Goal: Information Seeking & Learning: Learn about a topic

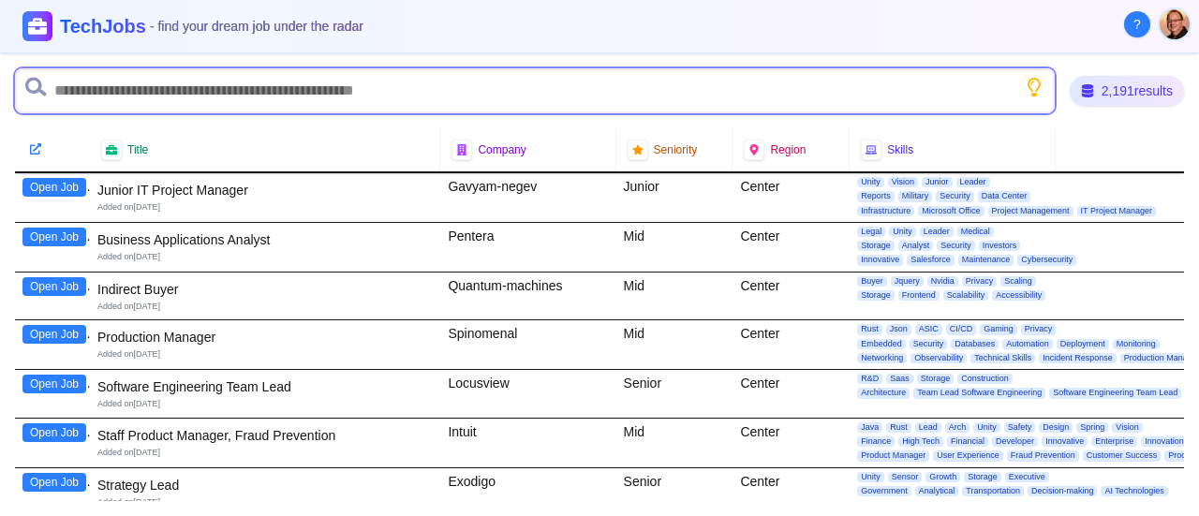
click at [171, 88] on input "text" at bounding box center [535, 90] width 1040 height 45
type input "**"
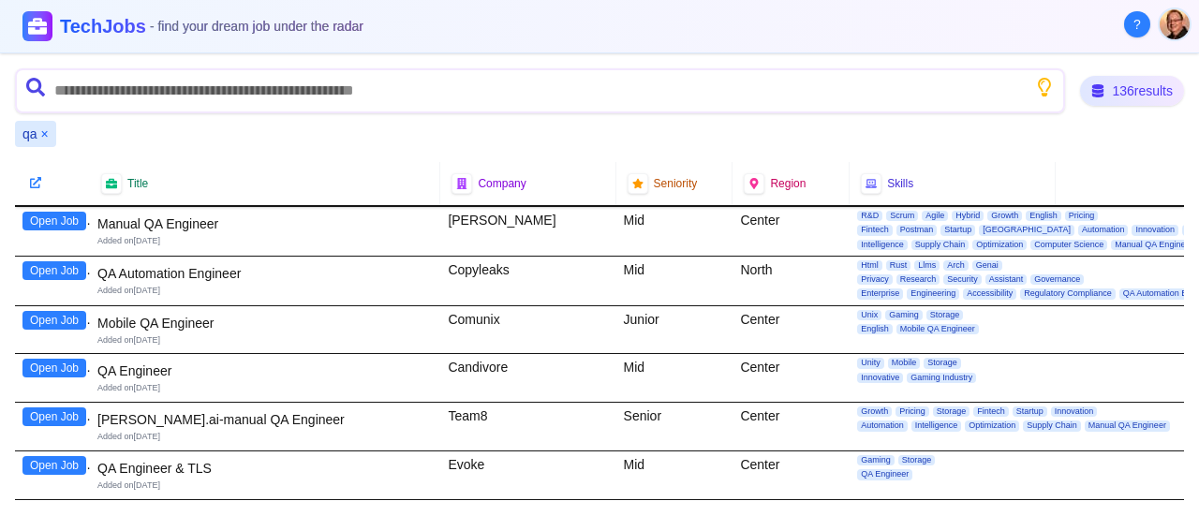
click at [459, 215] on div "[PERSON_NAME]" at bounding box center [527, 231] width 175 height 49
copy div "[PERSON_NAME]"
drag, startPoint x: 252, startPoint y: 24, endPoint x: 363, endPoint y: 28, distance: 110.6
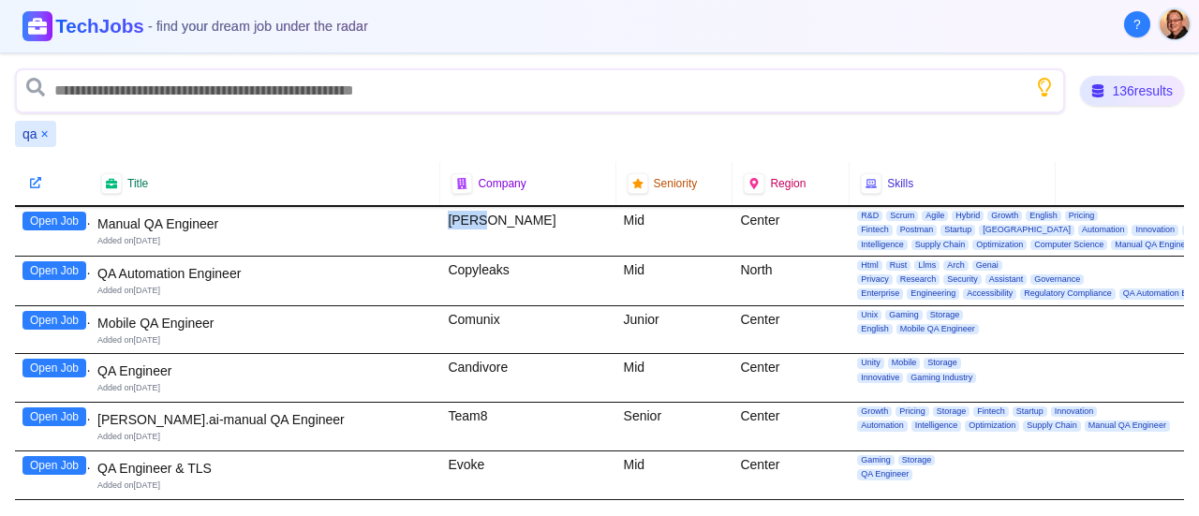
click at [363, 28] on span "- find your dream job under the radar" at bounding box center [258, 26] width 220 height 15
copy span "job under the radar"
click at [39, 222] on button "Open Job" at bounding box center [54, 221] width 64 height 19
click at [56, 314] on button "Open Job" at bounding box center [54, 320] width 64 height 19
click at [47, 364] on button "Open Job" at bounding box center [54, 368] width 64 height 19
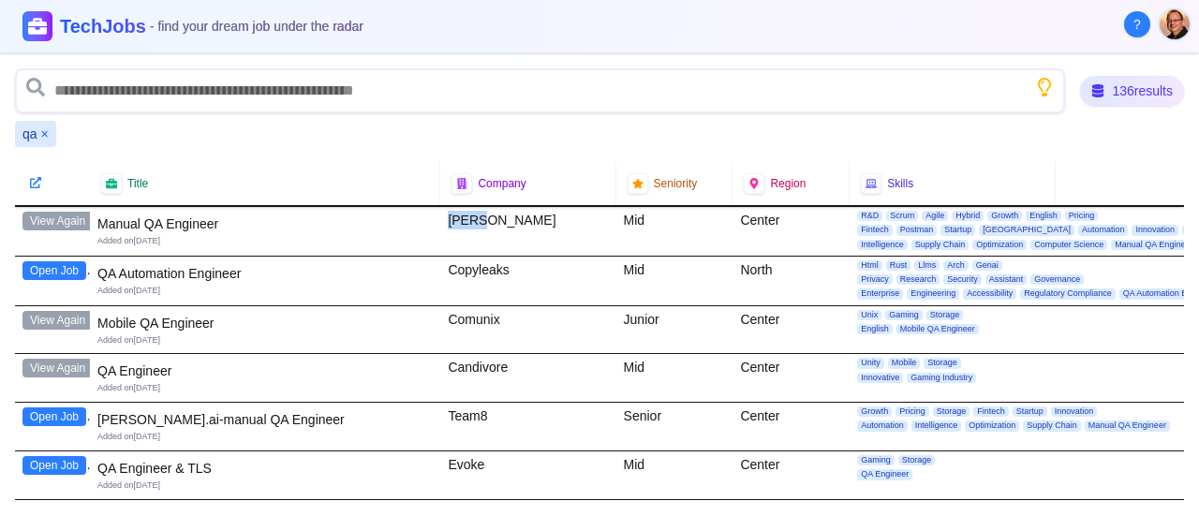
click at [42, 417] on button "Open Job" at bounding box center [54, 417] width 64 height 19
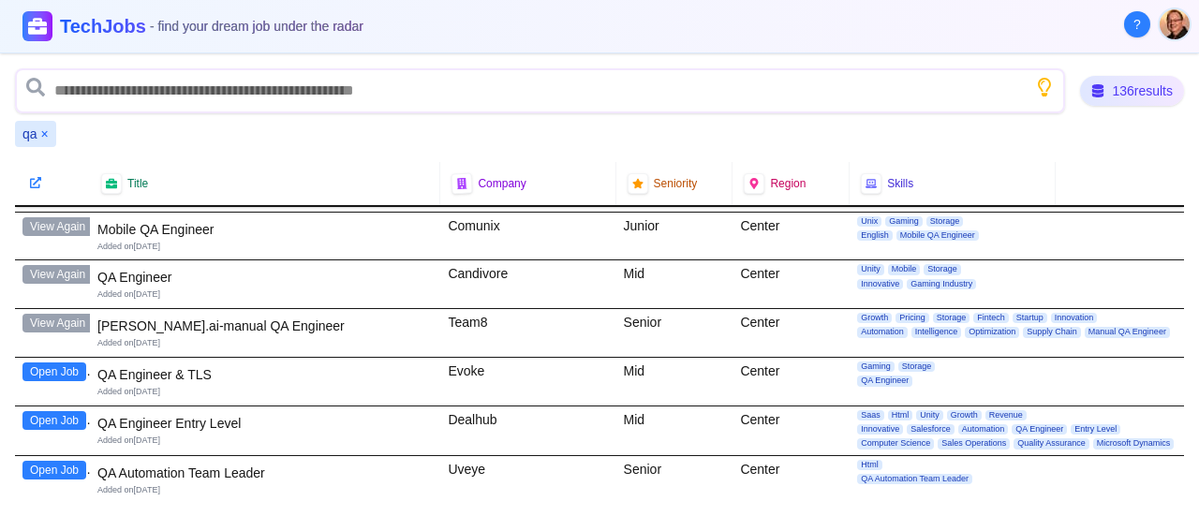
click at [49, 369] on button "Open Job" at bounding box center [54, 372] width 64 height 19
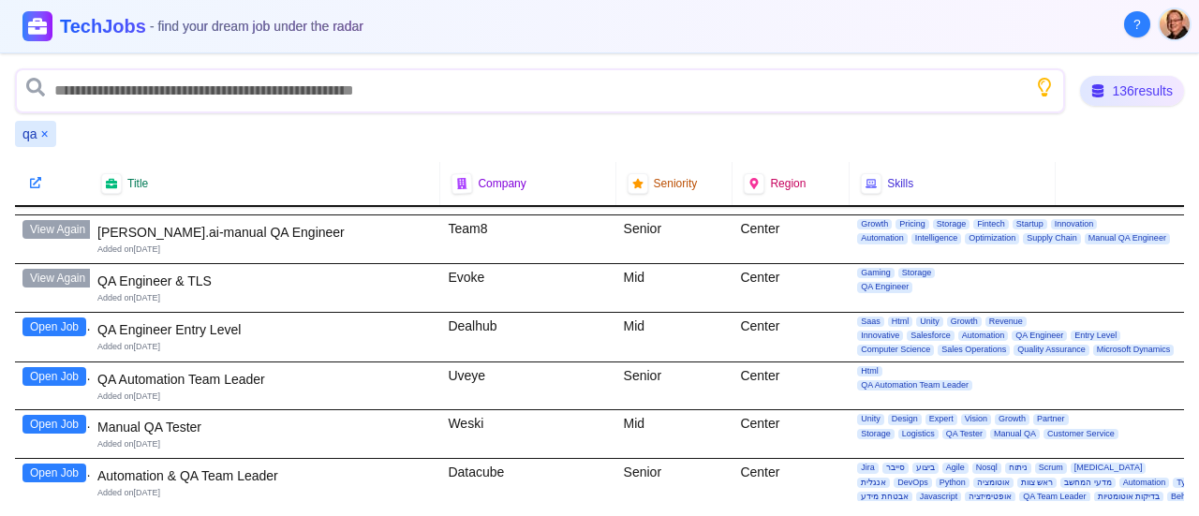
click at [48, 419] on button "Open Job" at bounding box center [54, 424] width 64 height 19
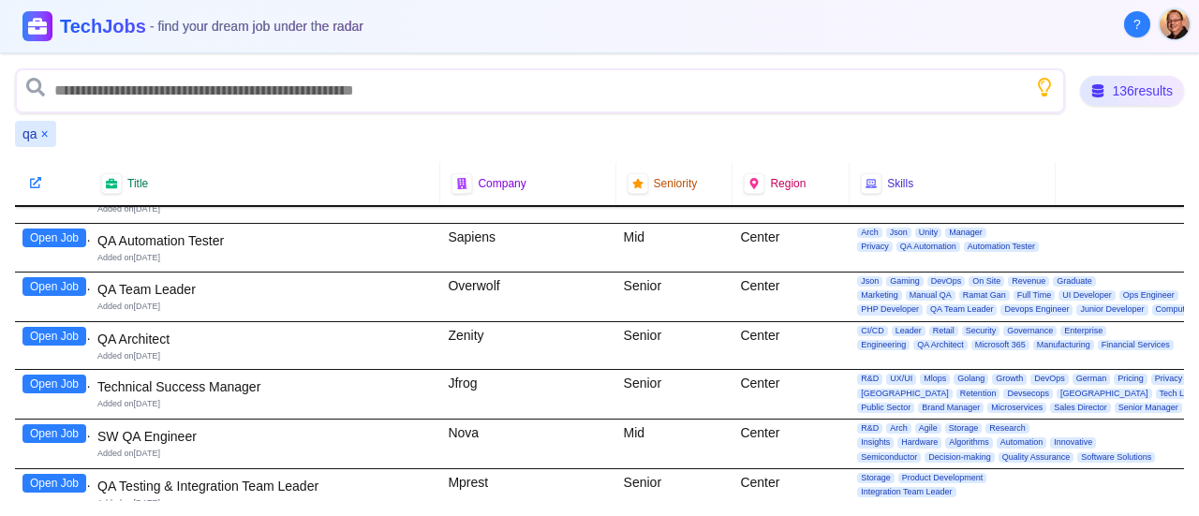
scroll to position [562, 0]
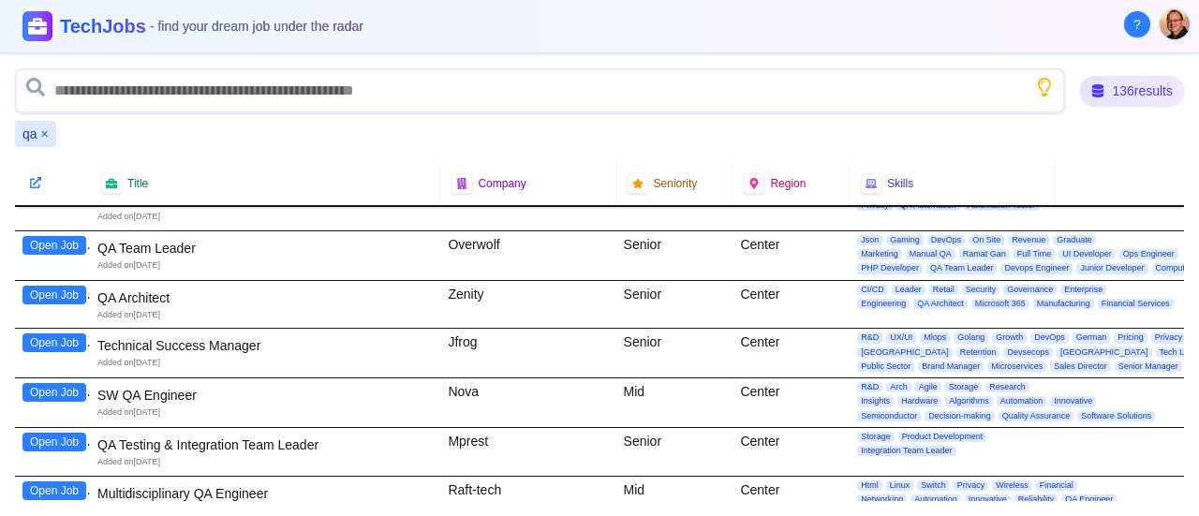
click at [52, 383] on button "Open Job" at bounding box center [54, 392] width 64 height 19
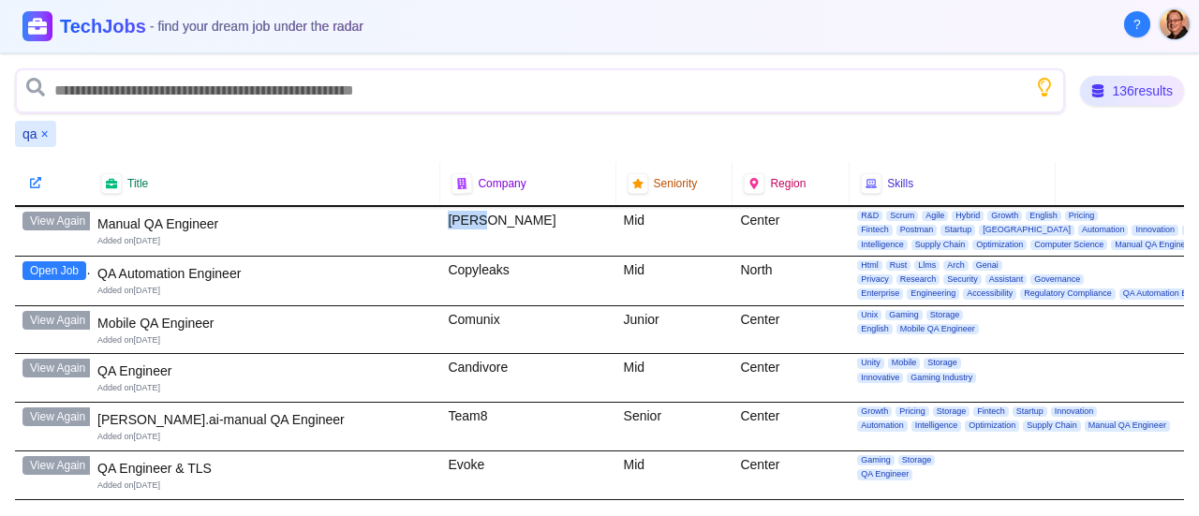
scroll to position [0, 0]
click at [44, 132] on button "×" at bounding box center [44, 134] width 7 height 19
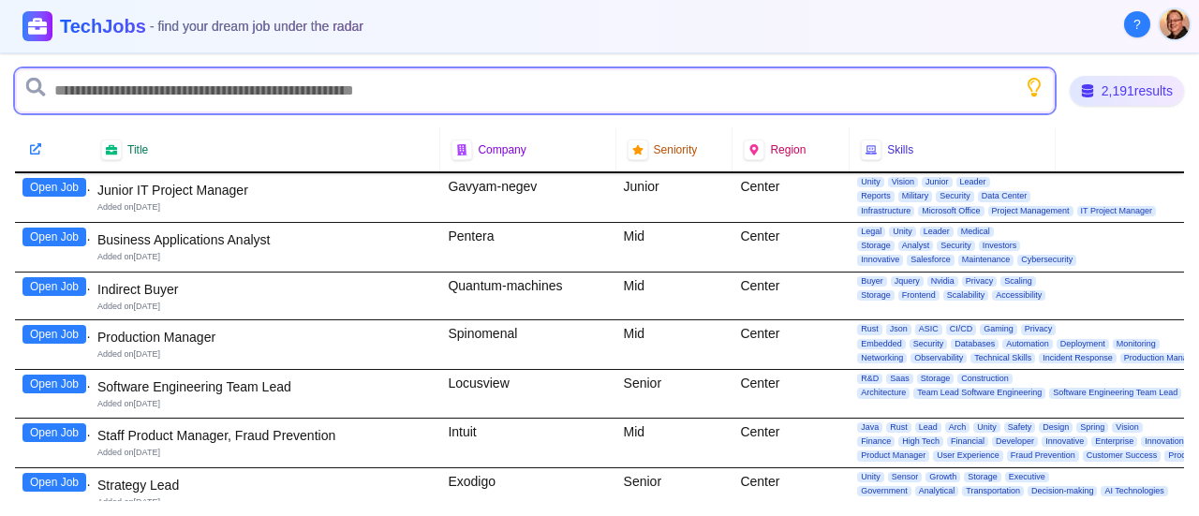
click at [129, 94] on input "text" at bounding box center [535, 90] width 1040 height 45
type input "*******"
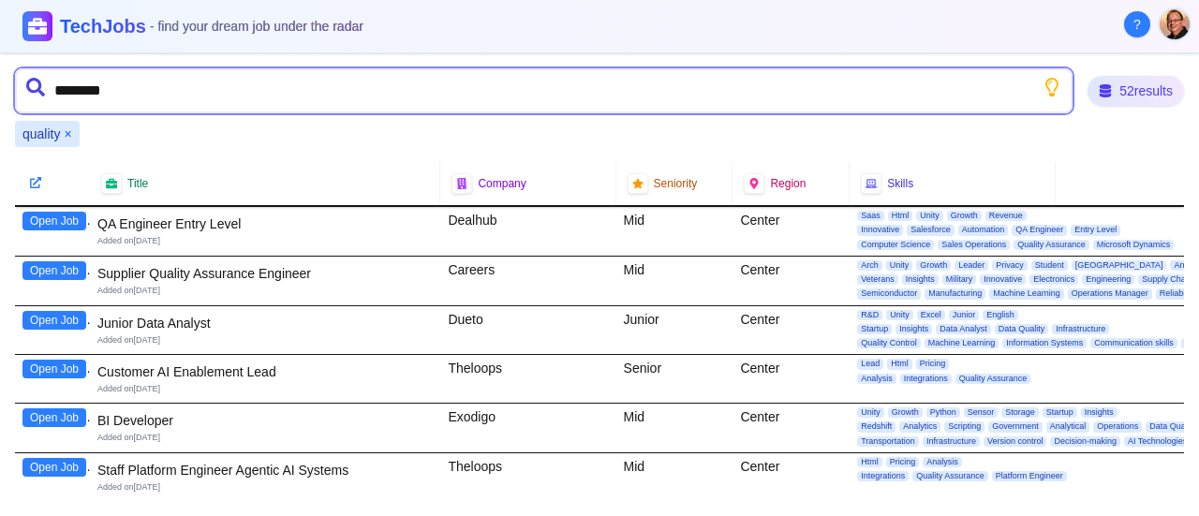
type input "*********"
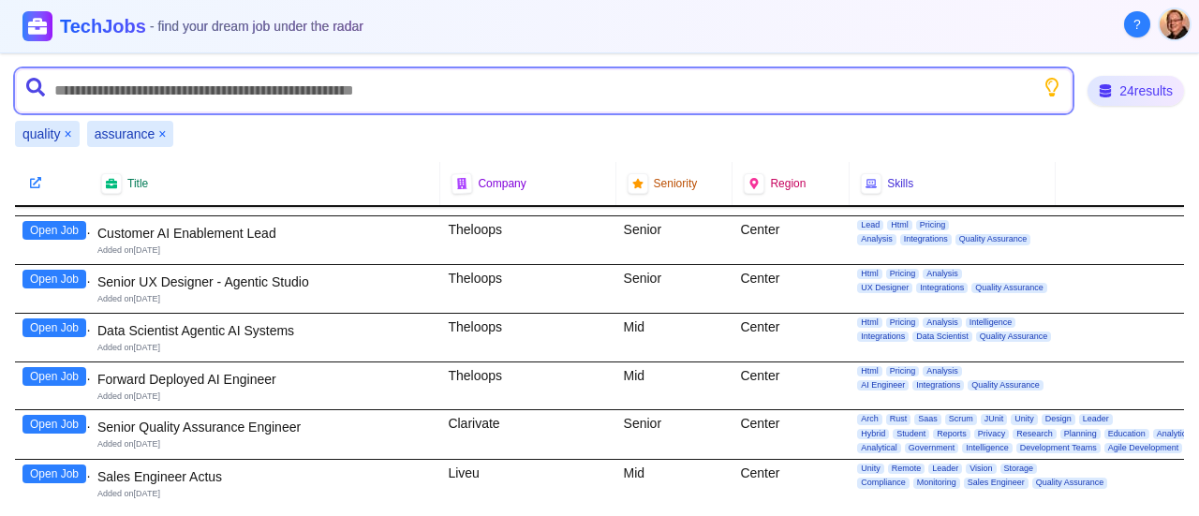
scroll to position [94, 0]
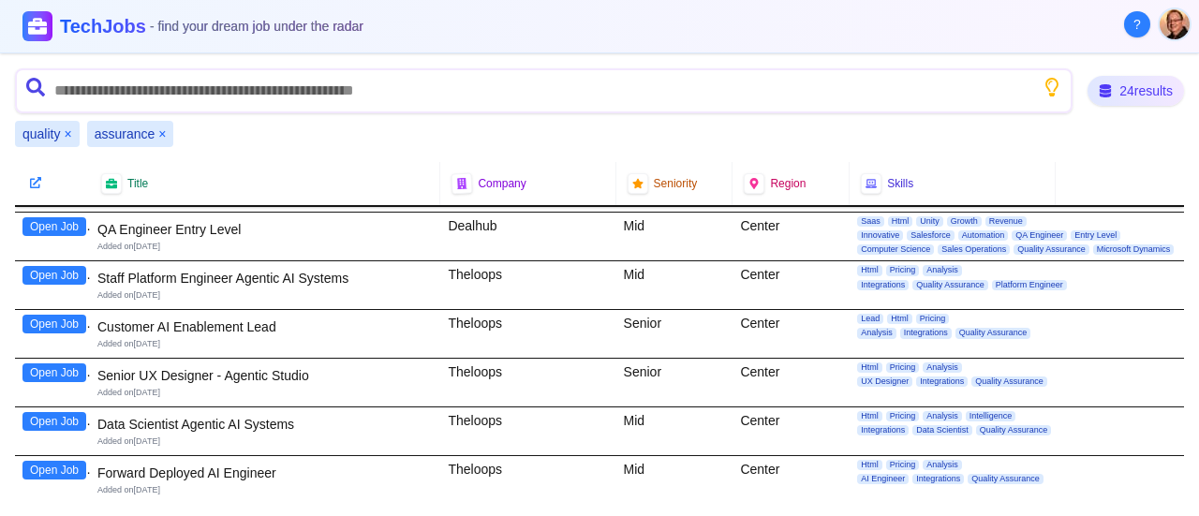
click at [161, 130] on button "×" at bounding box center [161, 134] width 7 height 19
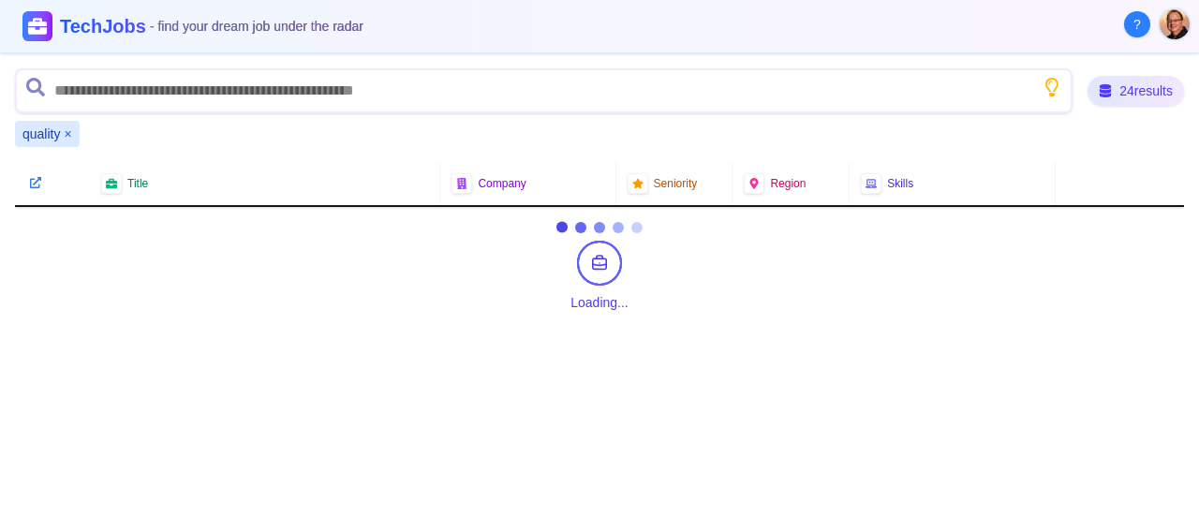
scroll to position [0, 0]
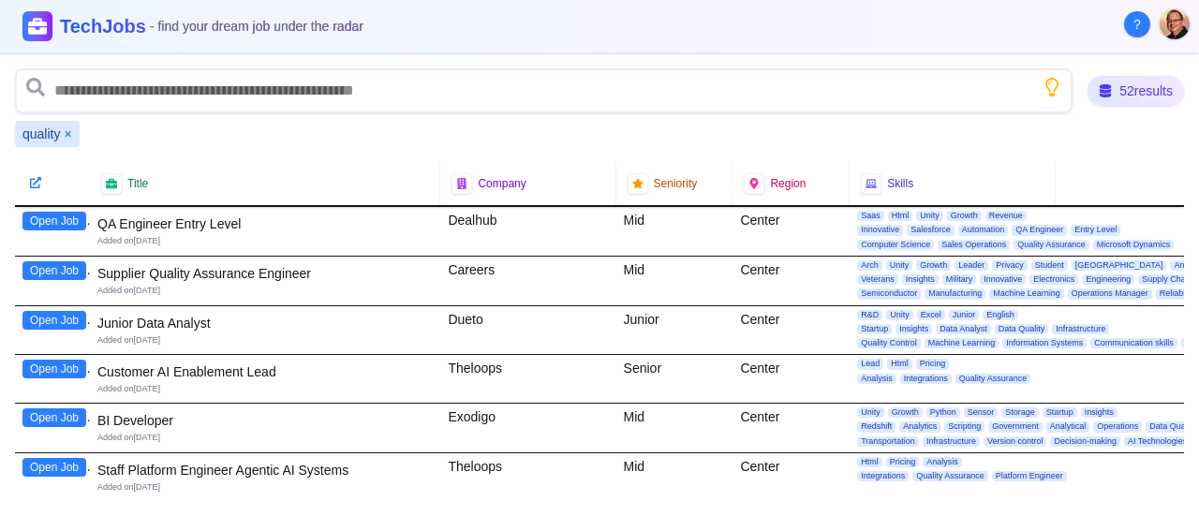
click at [69, 128] on button "×" at bounding box center [67, 134] width 7 height 19
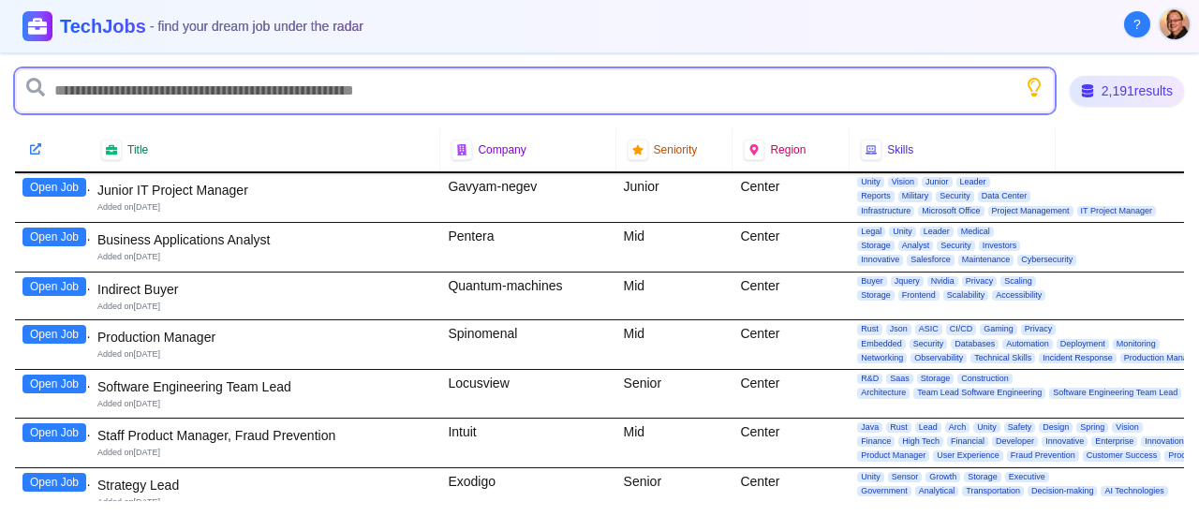
click at [117, 98] on input "text" at bounding box center [535, 90] width 1040 height 45
type input "***"
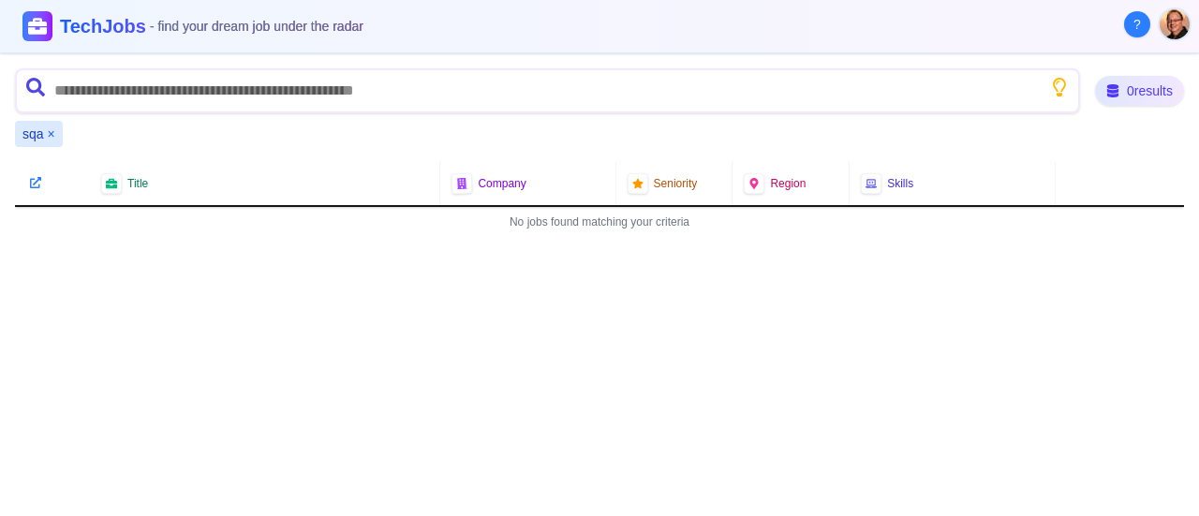
click at [56, 132] on div "sqa ×" at bounding box center [39, 134] width 48 height 26
click at [53, 132] on button "×" at bounding box center [51, 134] width 7 height 19
click at [53, 162] on div at bounding box center [52, 183] width 75 height 43
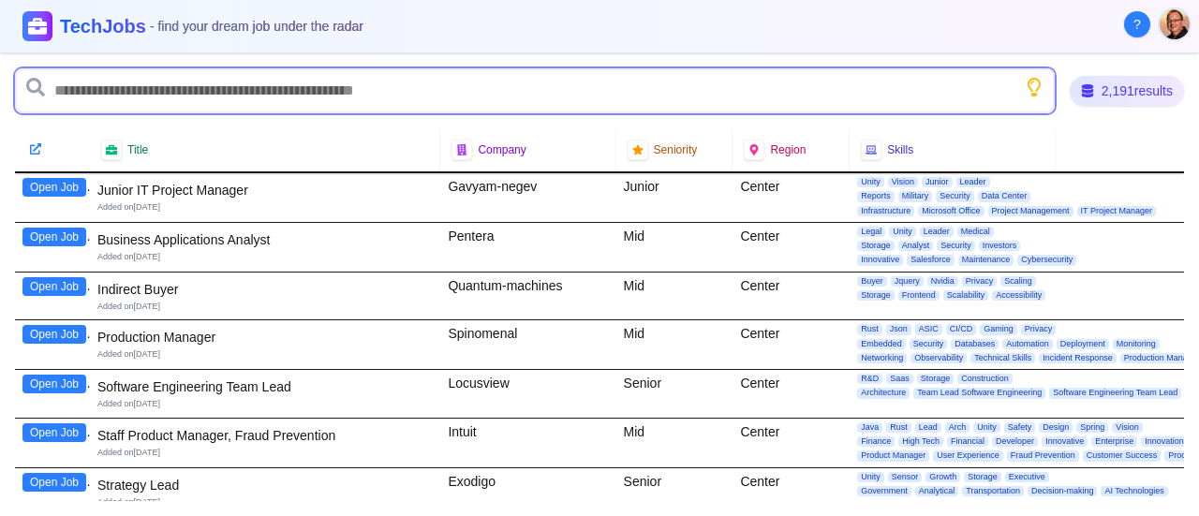
click at [107, 93] on input "text" at bounding box center [535, 90] width 1040 height 45
type input "********"
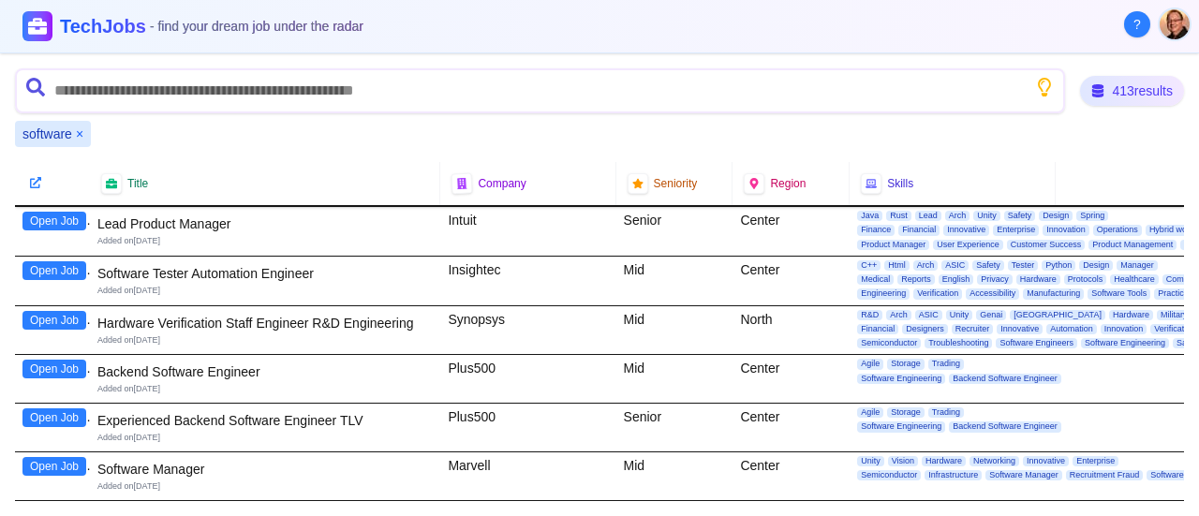
click at [206, 131] on div "software ×" at bounding box center [599, 134] width 1169 height 26
click at [82, 130] on button "×" at bounding box center [79, 134] width 7 height 19
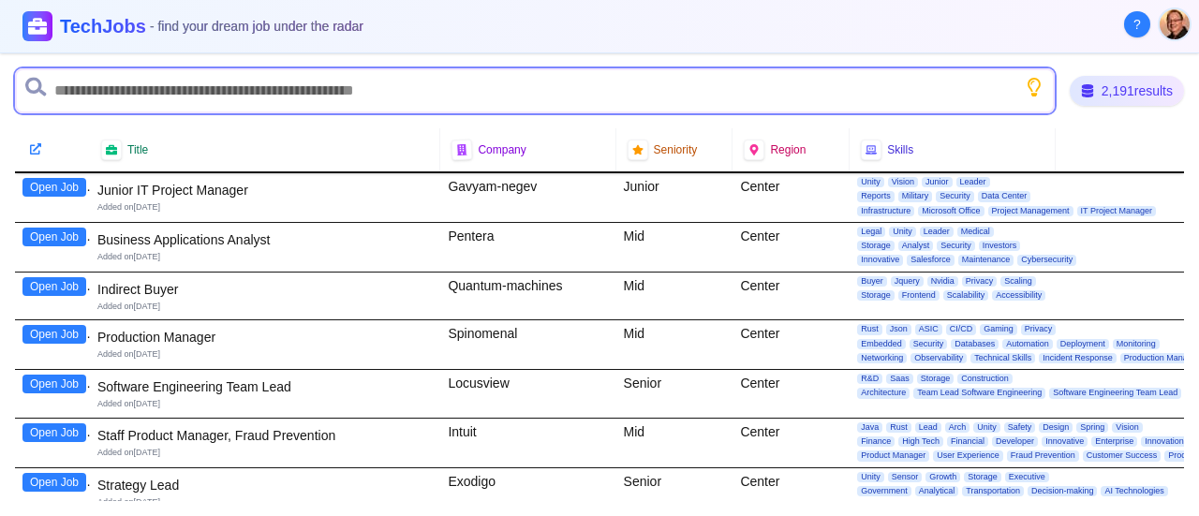
click at [120, 92] on input "text" at bounding box center [535, 90] width 1040 height 45
type input "***"
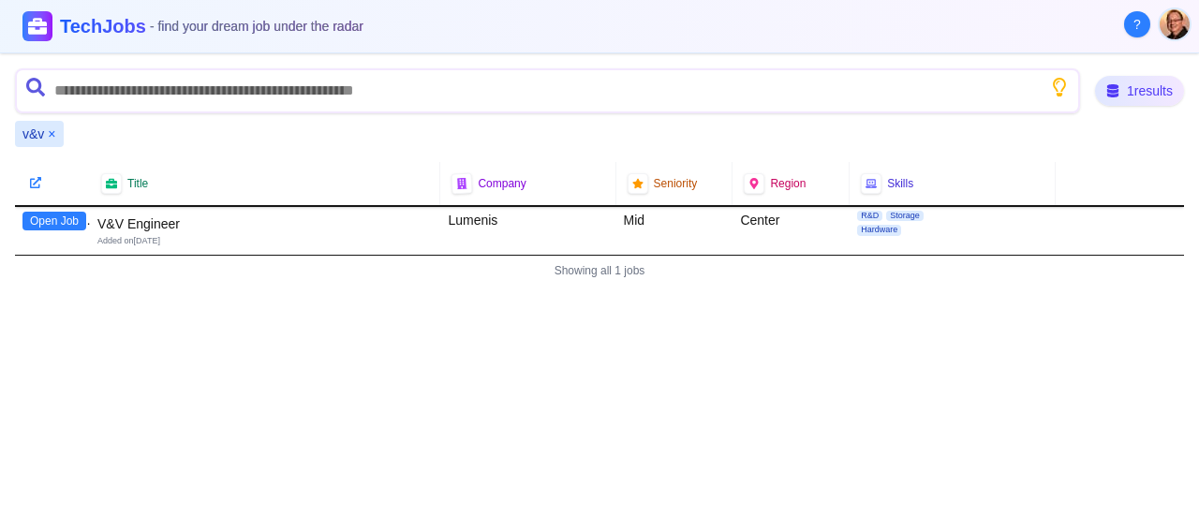
click at [56, 222] on button "Open Job" at bounding box center [54, 221] width 64 height 19
click at [52, 132] on button "×" at bounding box center [51, 134] width 7 height 19
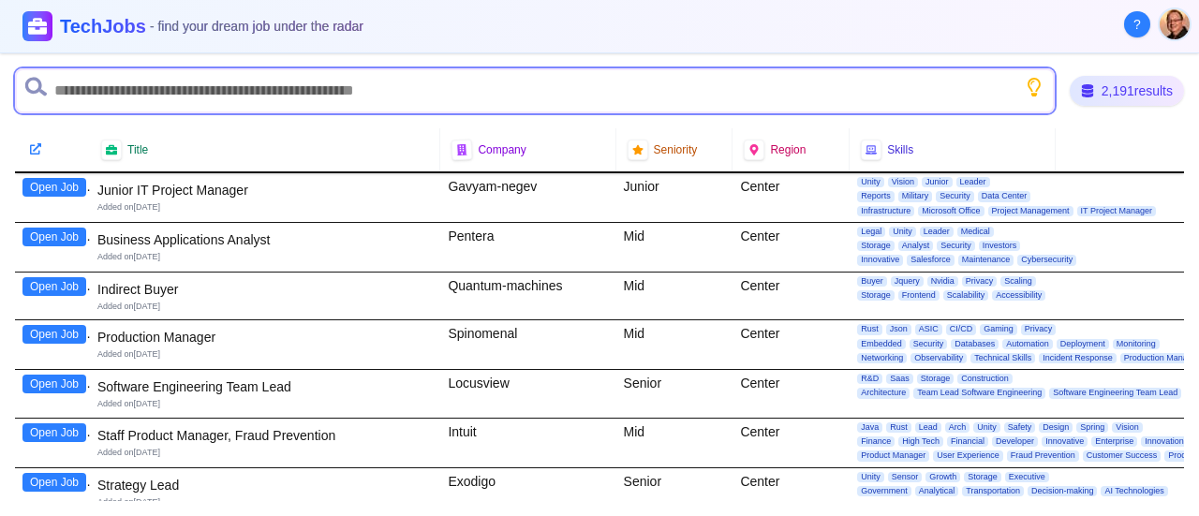
click at [120, 85] on input "text" at bounding box center [535, 90] width 1040 height 45
type input "**********"
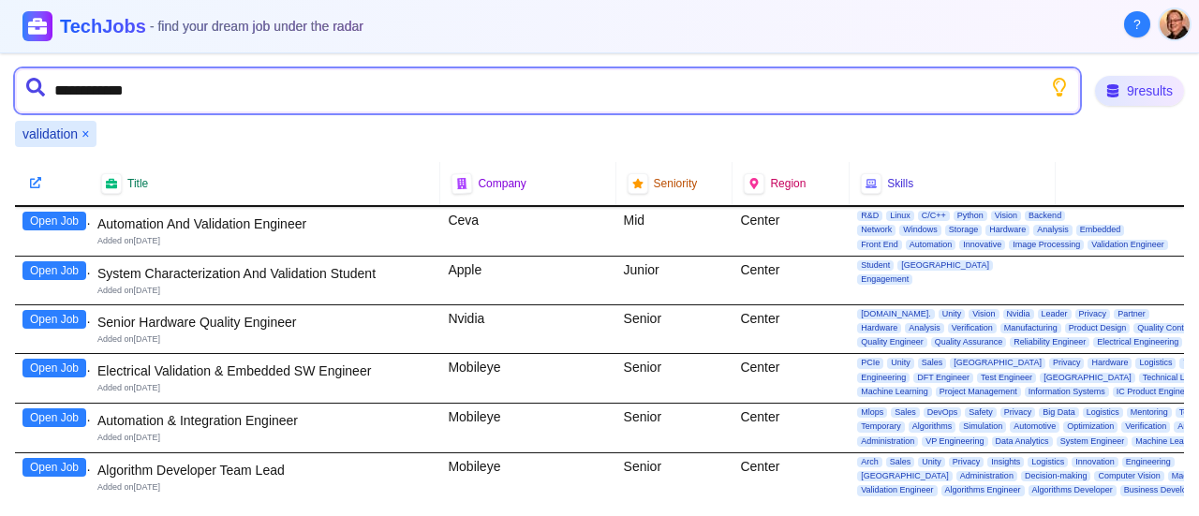
type input "**********"
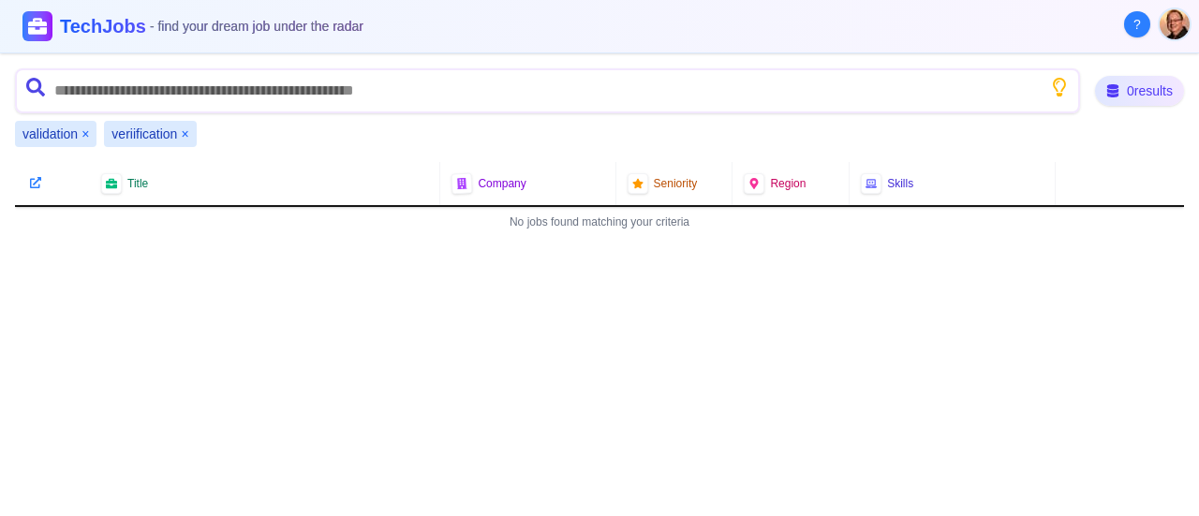
click at [182, 133] on button "×" at bounding box center [184, 134] width 7 height 19
